Goal: Transaction & Acquisition: Register for event/course

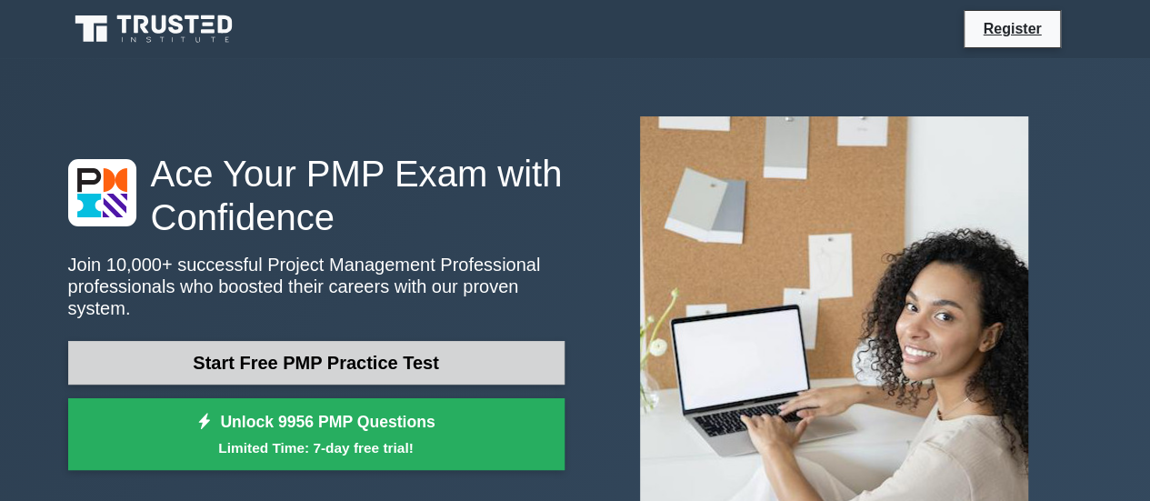
click at [333, 345] on link "Start Free PMP Practice Test" at bounding box center [316, 363] width 497 height 44
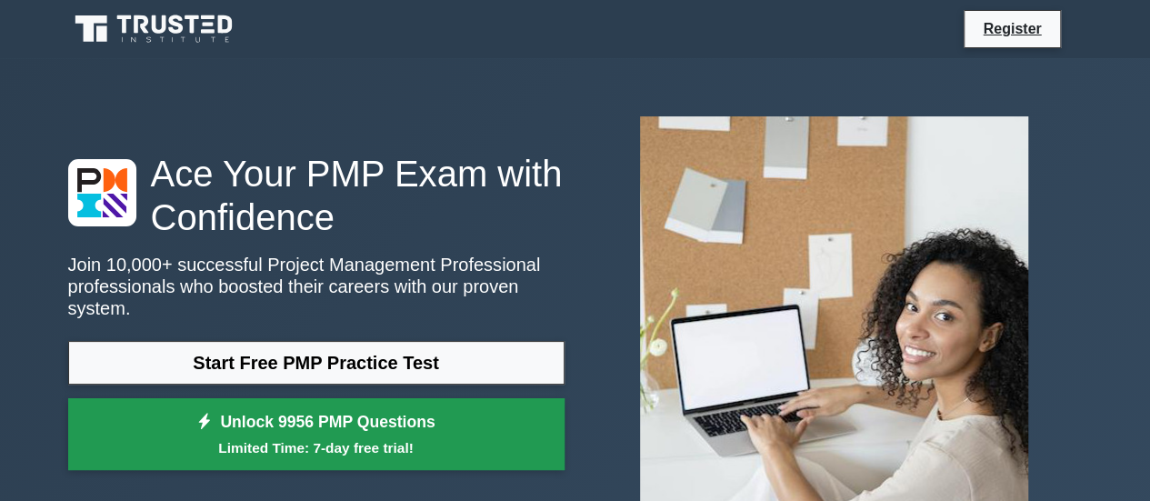
click at [338, 410] on link "Unlock 9956 PMP Questions Limited Time: 7-day free trial!" at bounding box center [316, 434] width 497 height 73
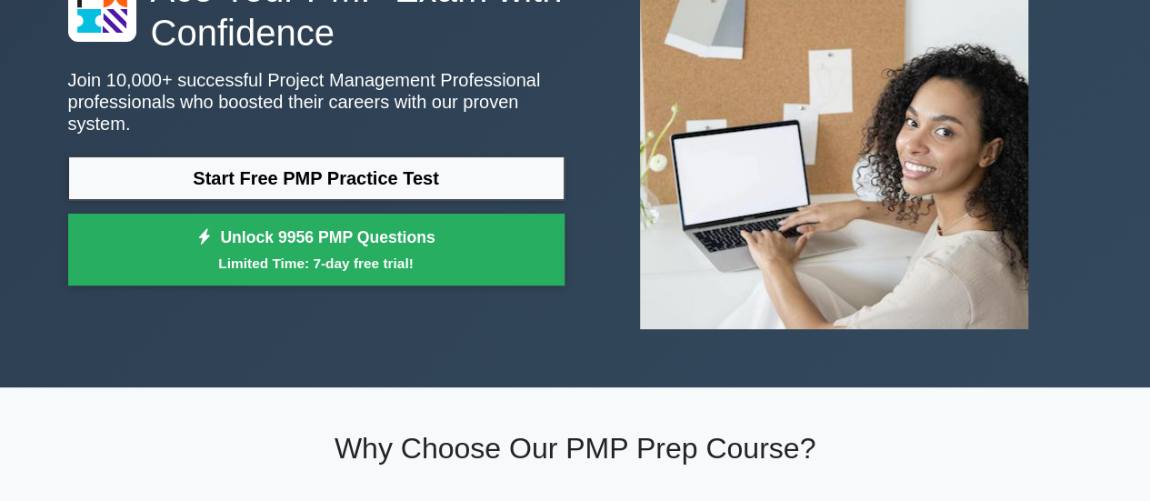
scroll to position [193, 0]
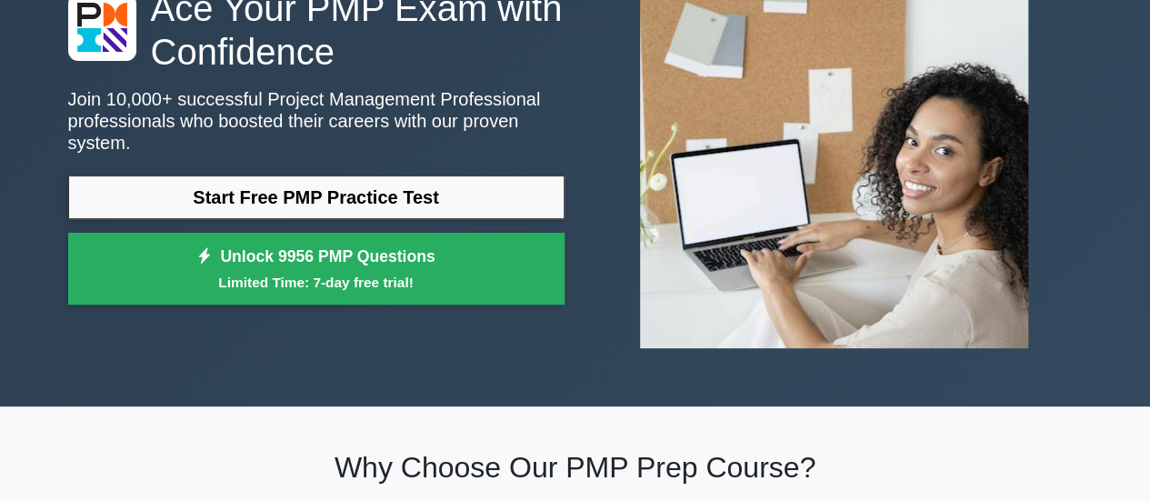
scroll to position [169, 0]
